Goal: Task Accomplishment & Management: Use online tool/utility

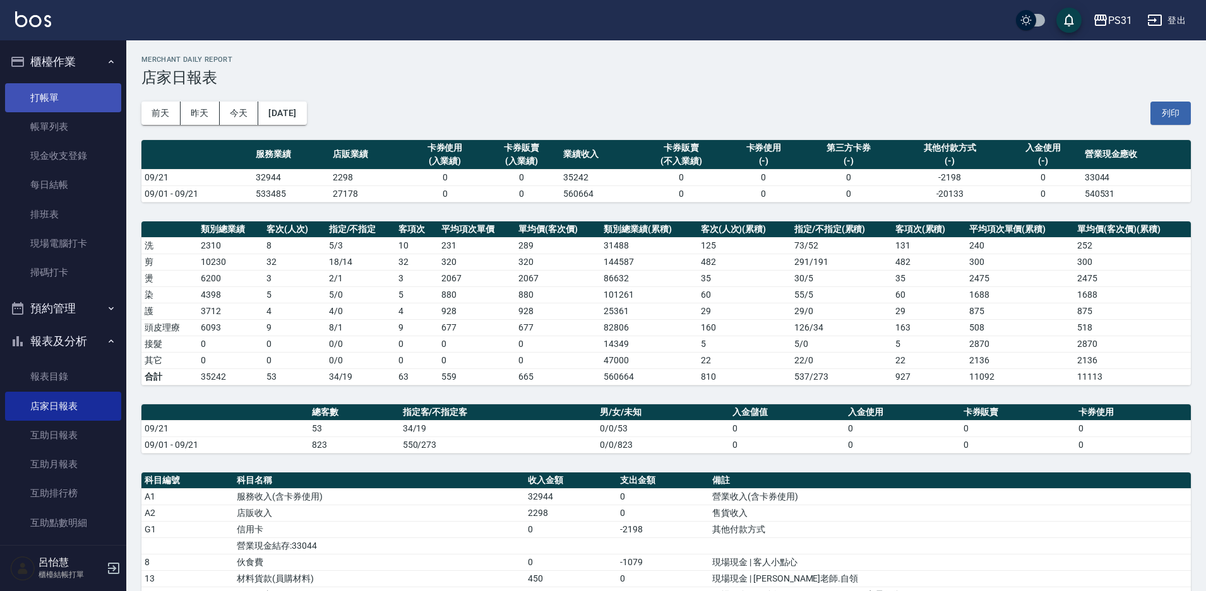
scroll to position [126, 0]
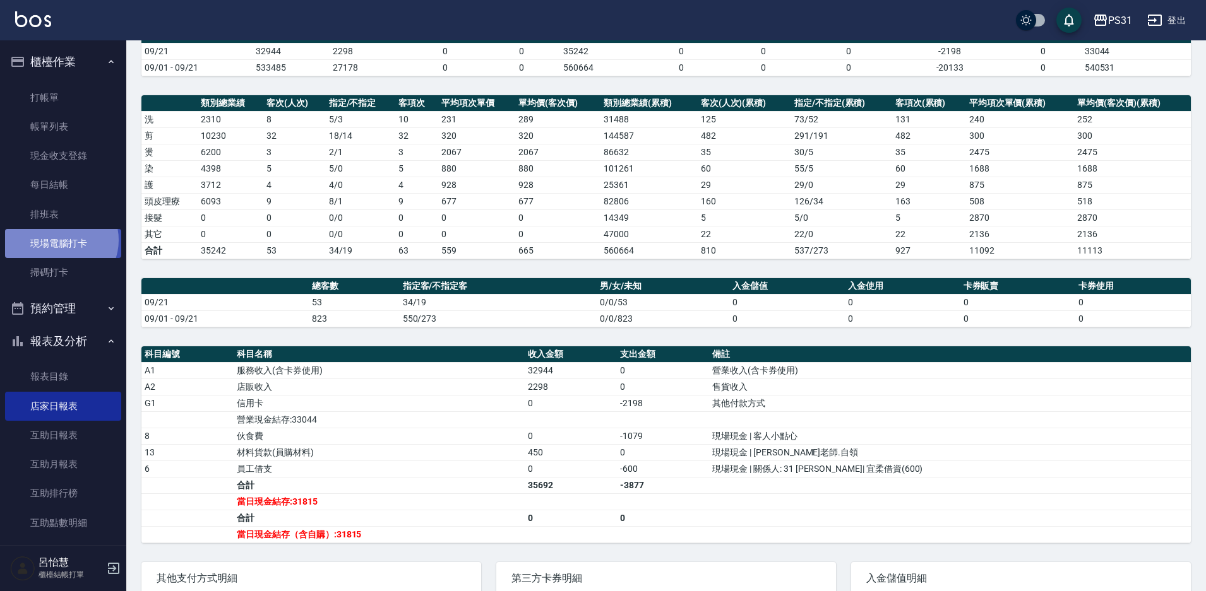
click at [59, 240] on link "現場電腦打卡" at bounding box center [63, 243] width 116 height 29
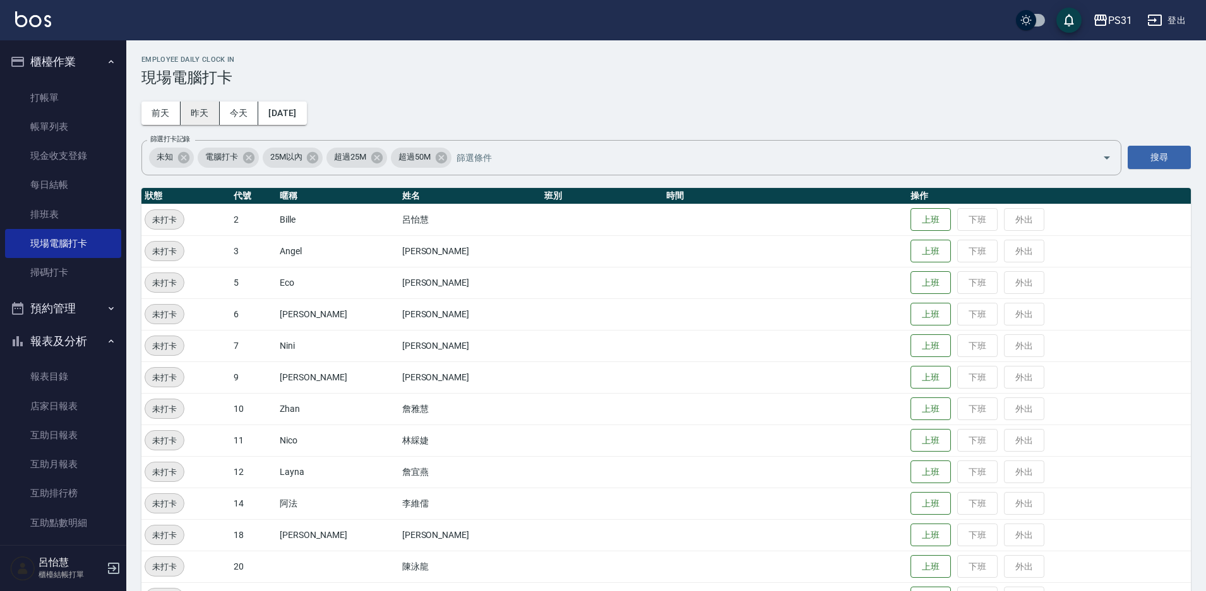
click at [189, 110] on button "昨天" at bounding box center [200, 113] width 39 height 23
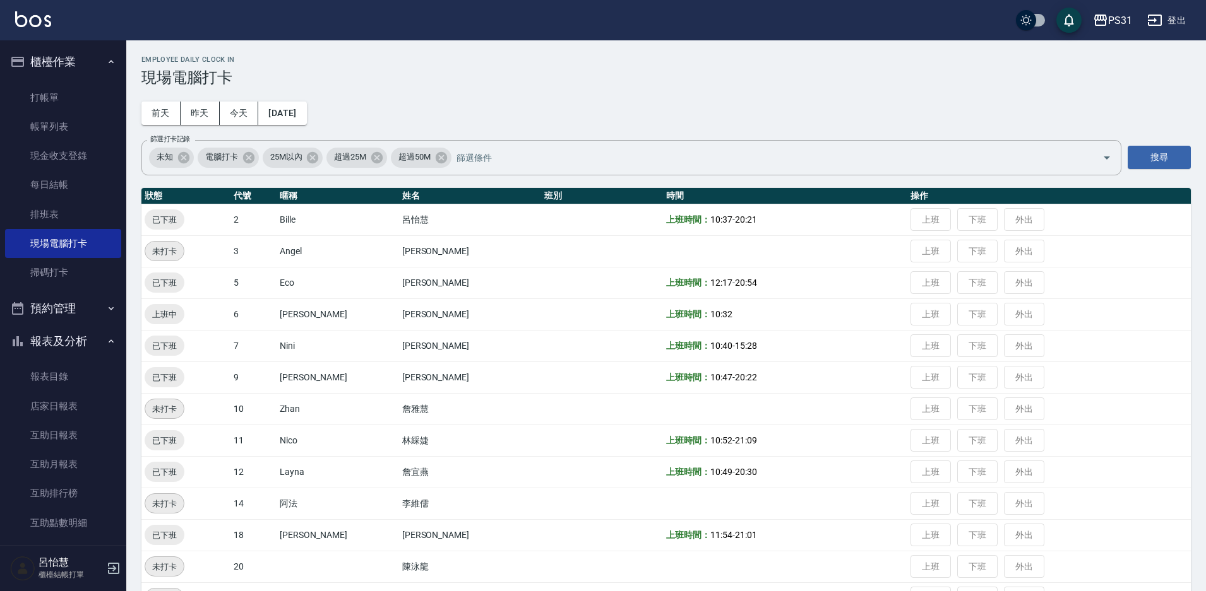
click at [959, 318] on td "上班 下班 外出" at bounding box center [1048, 315] width 283 height 32
drag, startPoint x: 170, startPoint y: 317, endPoint x: 179, endPoint y: 317, distance: 8.8
click at [177, 317] on span "上班中" at bounding box center [165, 314] width 40 height 13
click at [692, 316] on td "上班時間： 10:32" at bounding box center [785, 315] width 244 height 32
click at [947, 312] on td "上班 下班 外出" at bounding box center [1048, 315] width 283 height 32
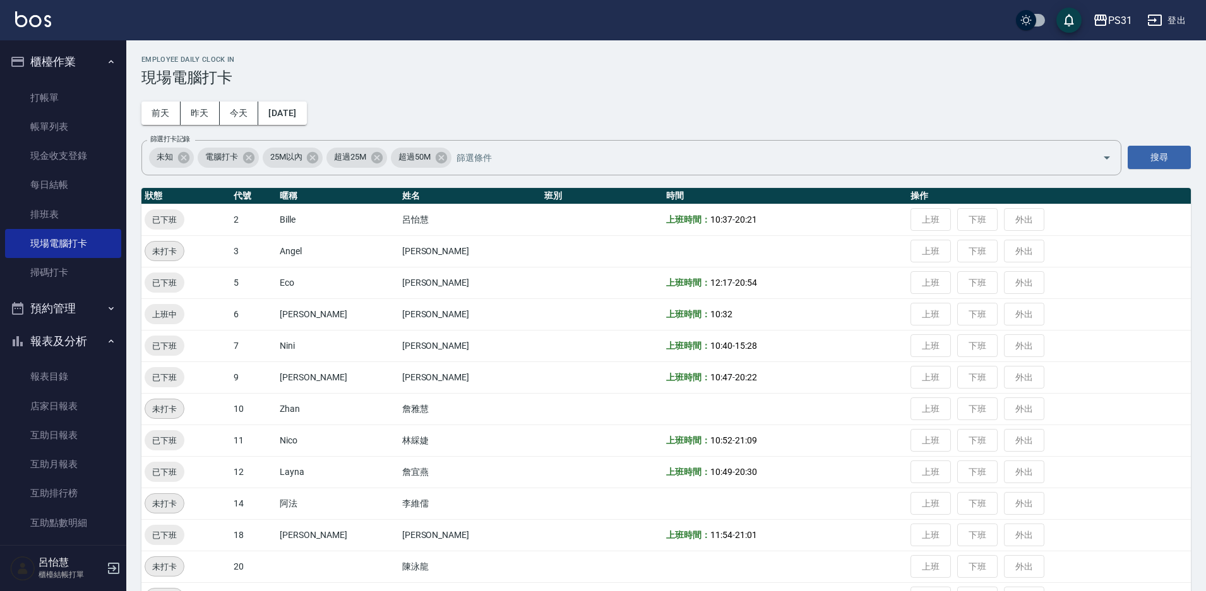
click at [942, 313] on td "上班 下班 外出" at bounding box center [1048, 315] width 283 height 32
click at [1102, 158] on icon "Open" at bounding box center [1106, 157] width 15 height 15
click at [649, 94] on div "Employee Daily Clock In 現場電腦打卡 [DATE] [DATE] [DATE] [DATE] 篩選打卡記錄 未知 電腦打卡 25M以內…" at bounding box center [665, 540] width 1079 height 1000
click at [955, 311] on td "上班 下班 外出" at bounding box center [1048, 315] width 283 height 32
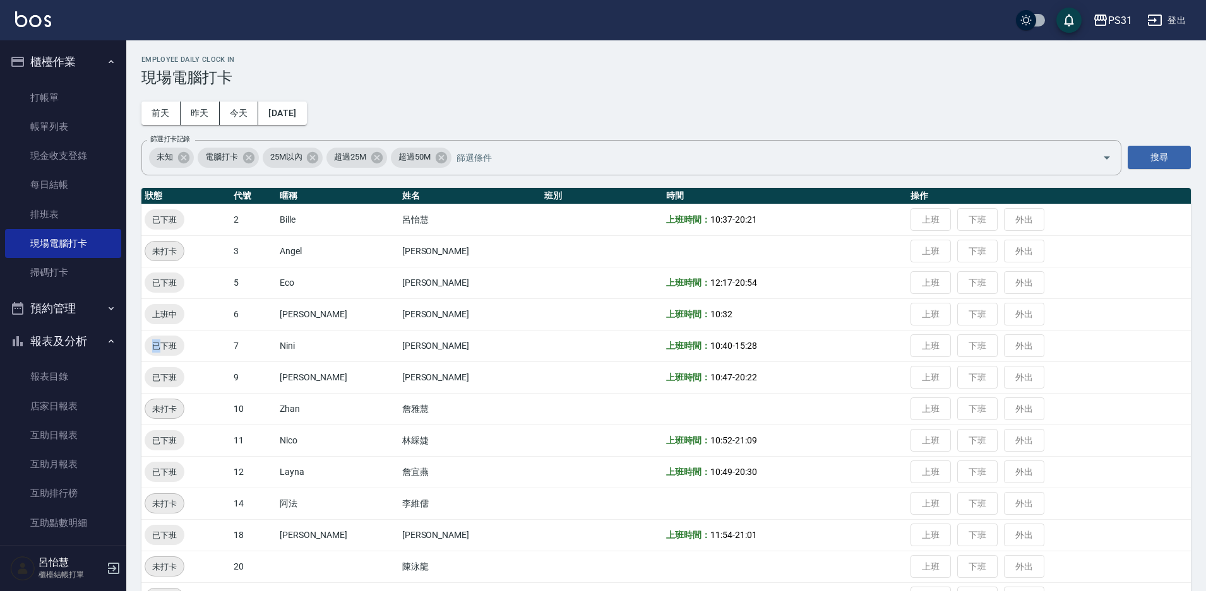
click at [954, 311] on td "上班 下班 外出" at bounding box center [1048, 315] width 283 height 32
click at [953, 311] on td "上班 下班 外出" at bounding box center [1048, 315] width 283 height 32
click at [59, 52] on button "櫃檯作業" at bounding box center [63, 61] width 116 height 33
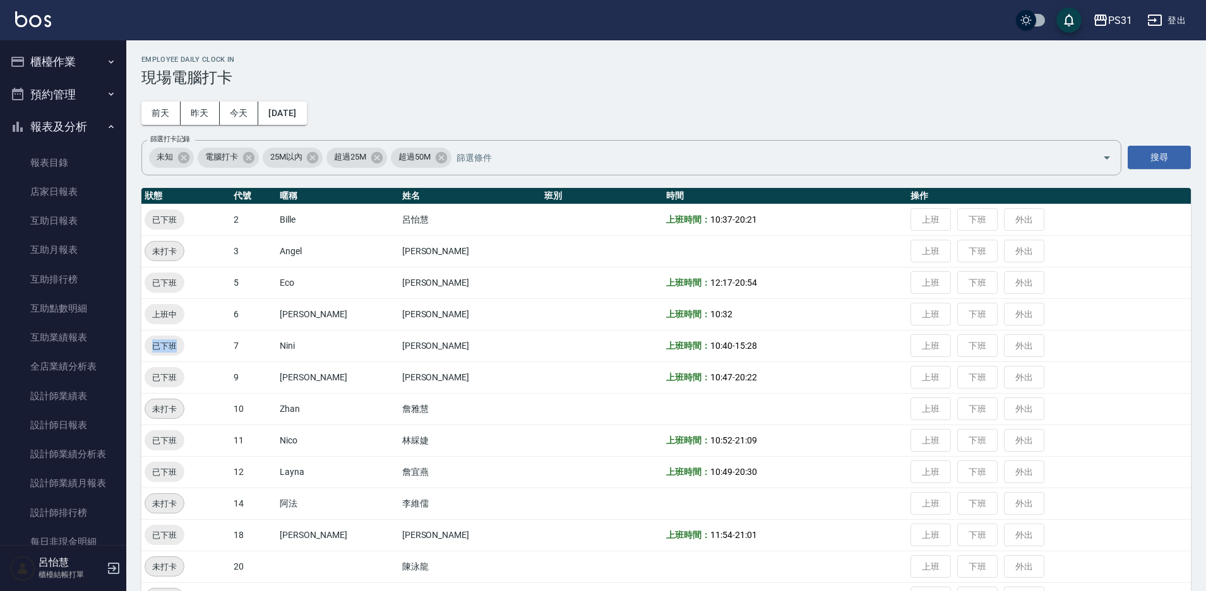
click at [65, 55] on button "櫃檯作業" at bounding box center [63, 61] width 116 height 33
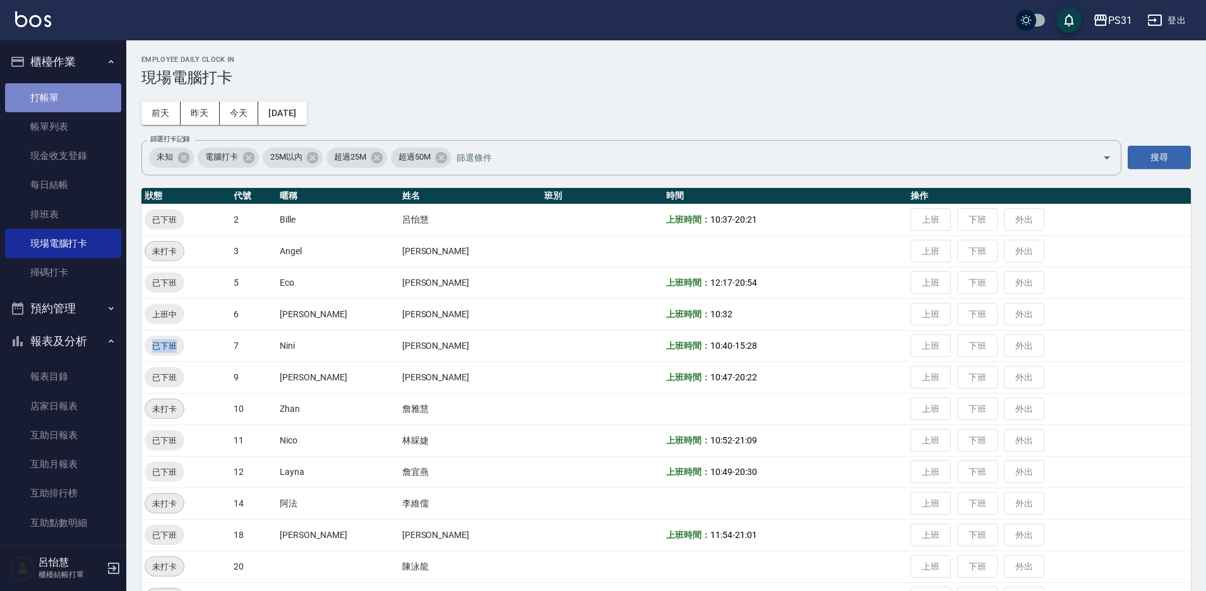
click at [68, 92] on link "打帳單" at bounding box center [63, 97] width 116 height 29
